Goal: Transaction & Acquisition: Book appointment/travel/reservation

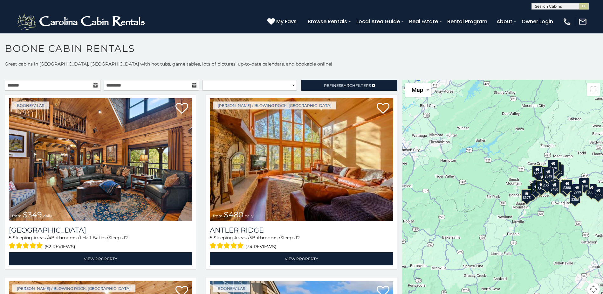
click at [93, 85] on icon at bounding box center [95, 85] width 4 height 4
click at [93, 84] on icon at bounding box center [95, 85] width 4 height 4
click at [93, 86] on icon at bounding box center [95, 85] width 4 height 4
click at [76, 84] on input "text" at bounding box center [53, 85] width 96 height 11
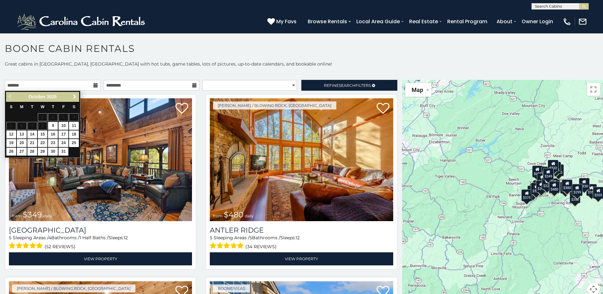
click at [74, 97] on span "Next" at bounding box center [74, 96] width 5 height 5
click at [73, 142] on link "22" at bounding box center [74, 143] width 10 height 8
type input "**********"
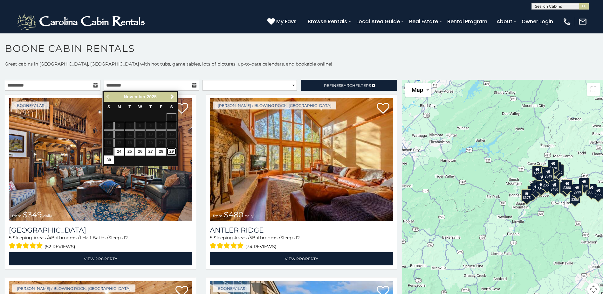
click at [171, 151] on link "29" at bounding box center [172, 151] width 10 height 8
type input "**********"
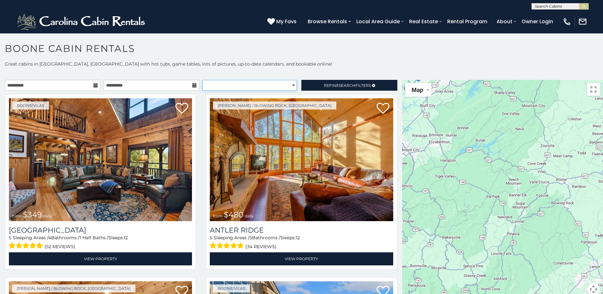
click at [288, 85] on select "**********" at bounding box center [249, 85] width 94 height 11
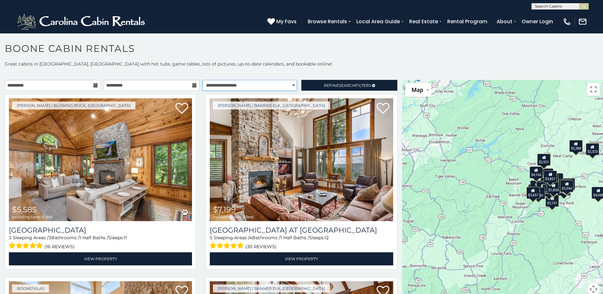
click at [202, 80] on select "**********" at bounding box center [249, 85] width 94 height 11
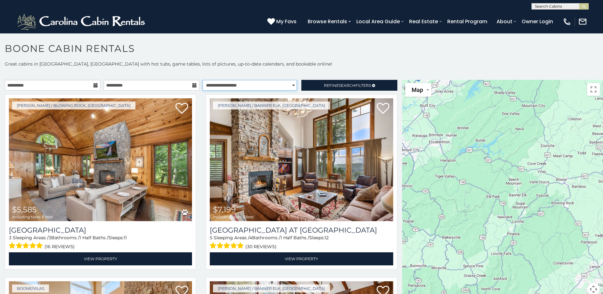
click at [290, 84] on select "**********" at bounding box center [249, 85] width 94 height 11
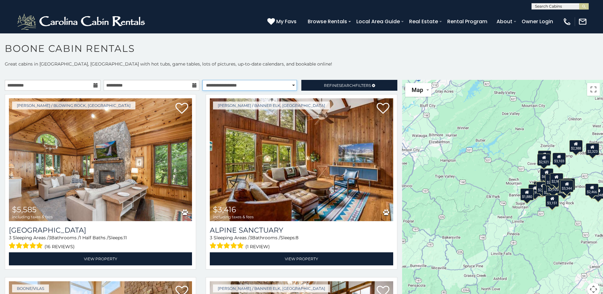
select select "**********"
click at [202, 80] on select "**********" at bounding box center [249, 85] width 94 height 11
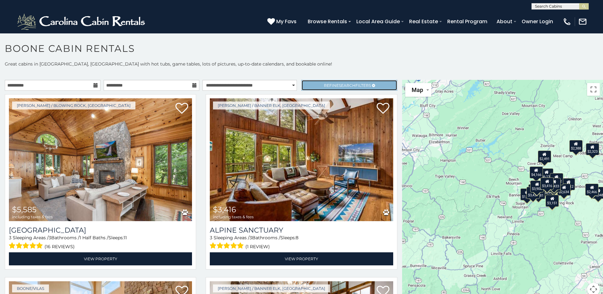
click at [330, 83] on span "Refine Search Filters" at bounding box center [347, 85] width 47 height 5
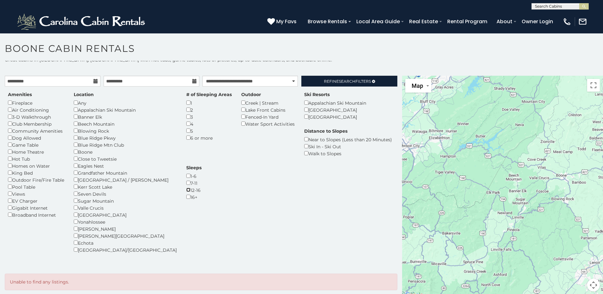
scroll to position [6, 0]
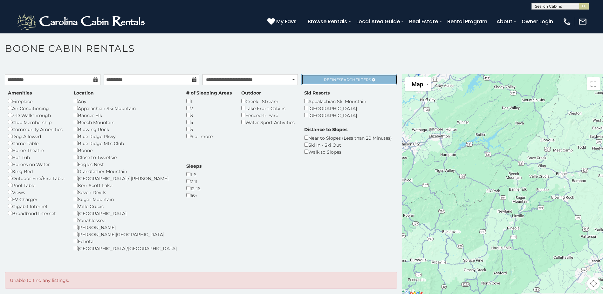
click at [340, 78] on span "Search" at bounding box center [347, 79] width 17 height 5
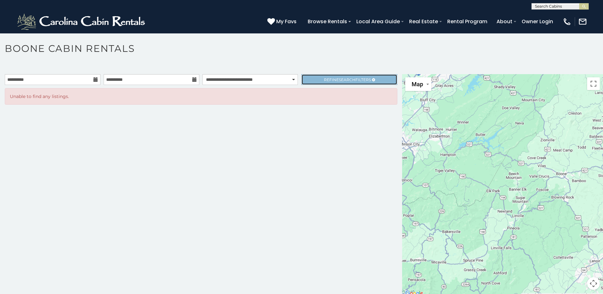
click at [346, 77] on span "Search" at bounding box center [347, 79] width 17 height 5
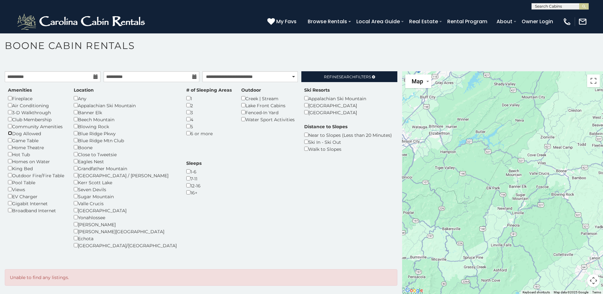
scroll to position [3, 0]
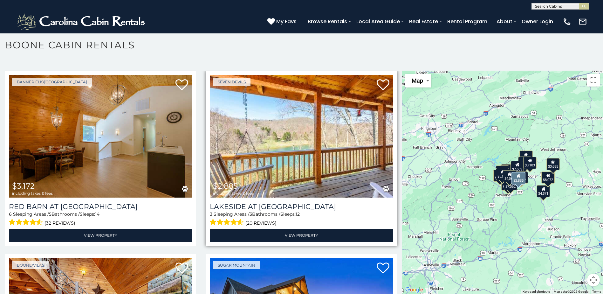
scroll to position [1112, 0]
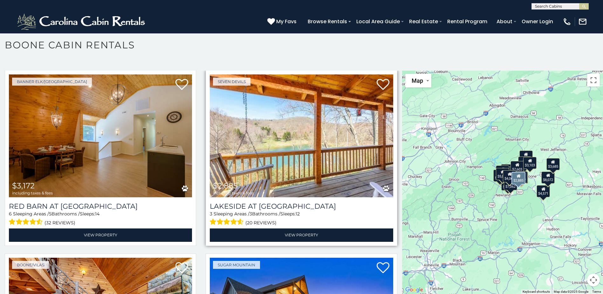
click at [300, 145] on img at bounding box center [301, 135] width 183 height 123
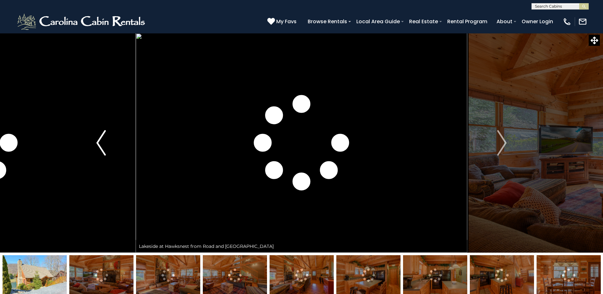
click at [99, 141] on img "Previous" at bounding box center [101, 142] width 10 height 25
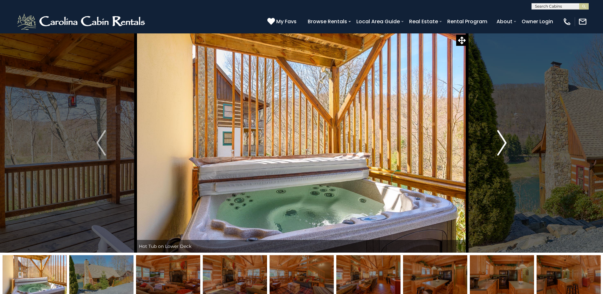
click at [506, 143] on img "Next" at bounding box center [502, 142] width 10 height 25
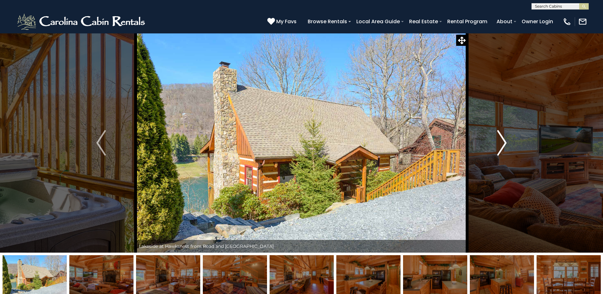
click at [502, 142] on img "Next" at bounding box center [502, 142] width 10 height 25
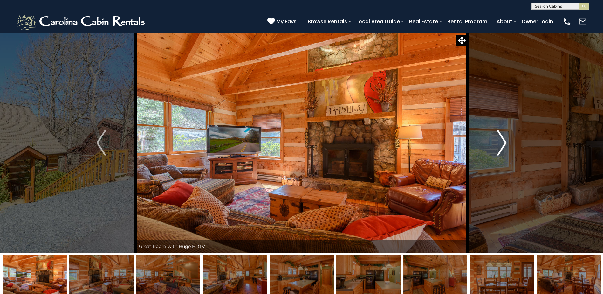
click at [505, 141] on img "Next" at bounding box center [502, 142] width 10 height 25
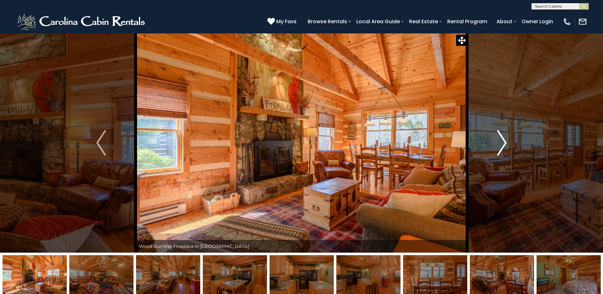
click at [504, 141] on img "Next" at bounding box center [502, 142] width 10 height 25
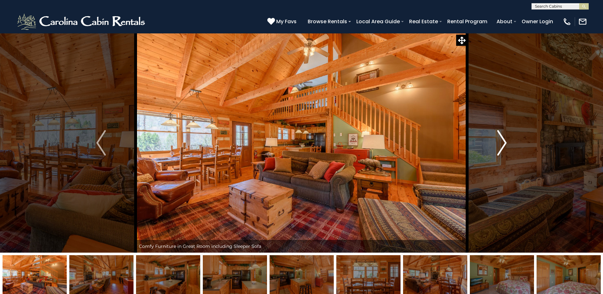
click at [504, 141] on img "Next" at bounding box center [502, 142] width 10 height 25
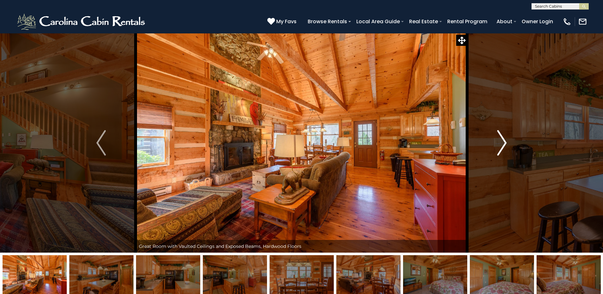
click at [504, 141] on img "Next" at bounding box center [502, 142] width 10 height 25
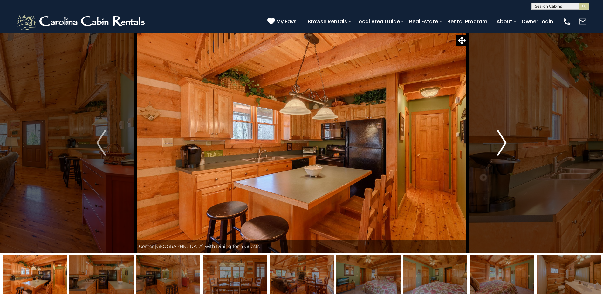
click at [504, 141] on img "Next" at bounding box center [502, 142] width 10 height 25
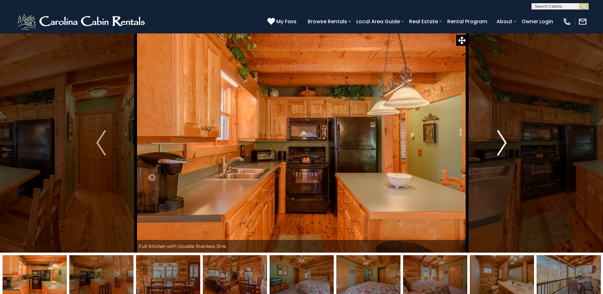
click at [504, 141] on img "Next" at bounding box center [502, 142] width 10 height 25
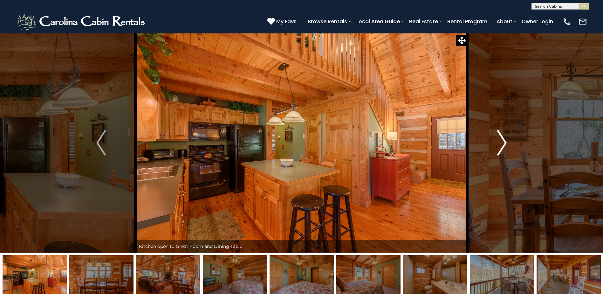
click at [504, 141] on img "Next" at bounding box center [502, 142] width 10 height 25
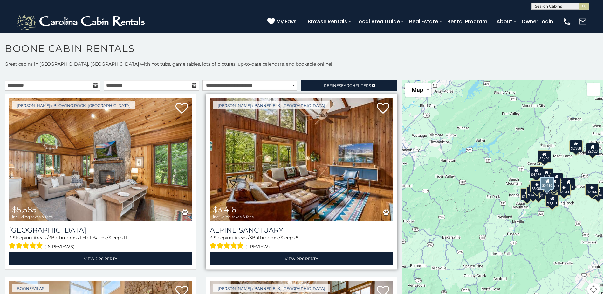
scroll to position [3, 0]
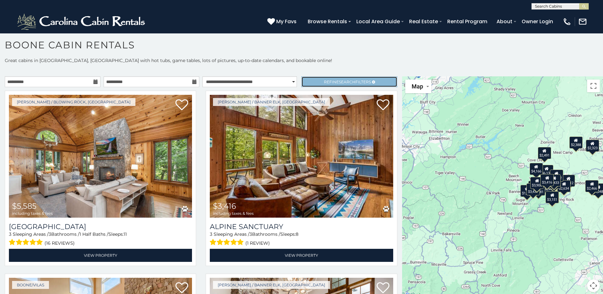
click at [326, 78] on link "Refine Search Filters" at bounding box center [349, 81] width 96 height 11
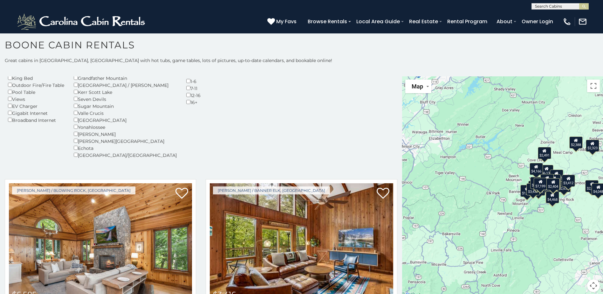
scroll to position [0, 0]
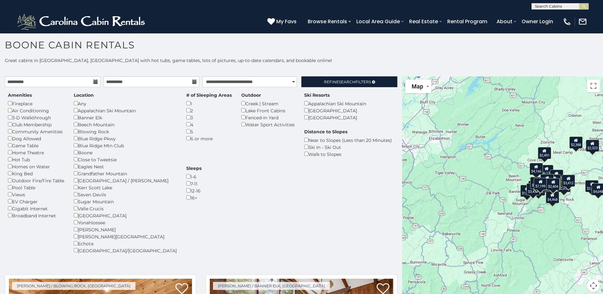
click at [548, 188] on div "$2,404" at bounding box center [552, 184] width 13 height 12
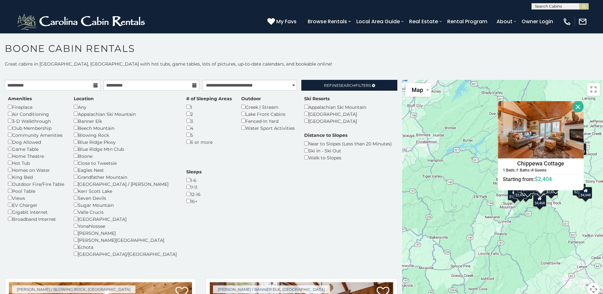
click at [553, 205] on div "$5,585 $3,416 $6,132 $7,199 $2,388 $4,048 $2,965 $4,468 $3,994 $3,412 $3,389 $2…" at bounding box center [502, 191] width 201 height 223
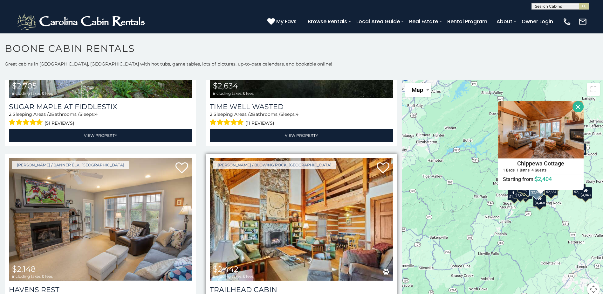
scroll to position [1589, 0]
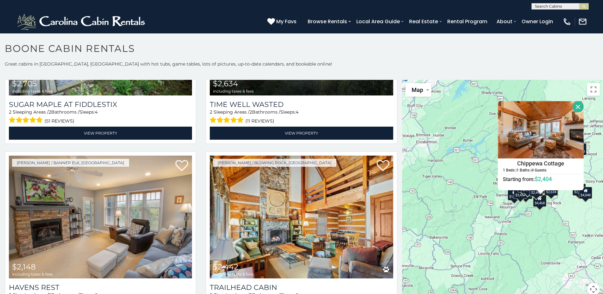
scroll to position [3, 0]
